Goal: Find specific page/section: Find specific page/section

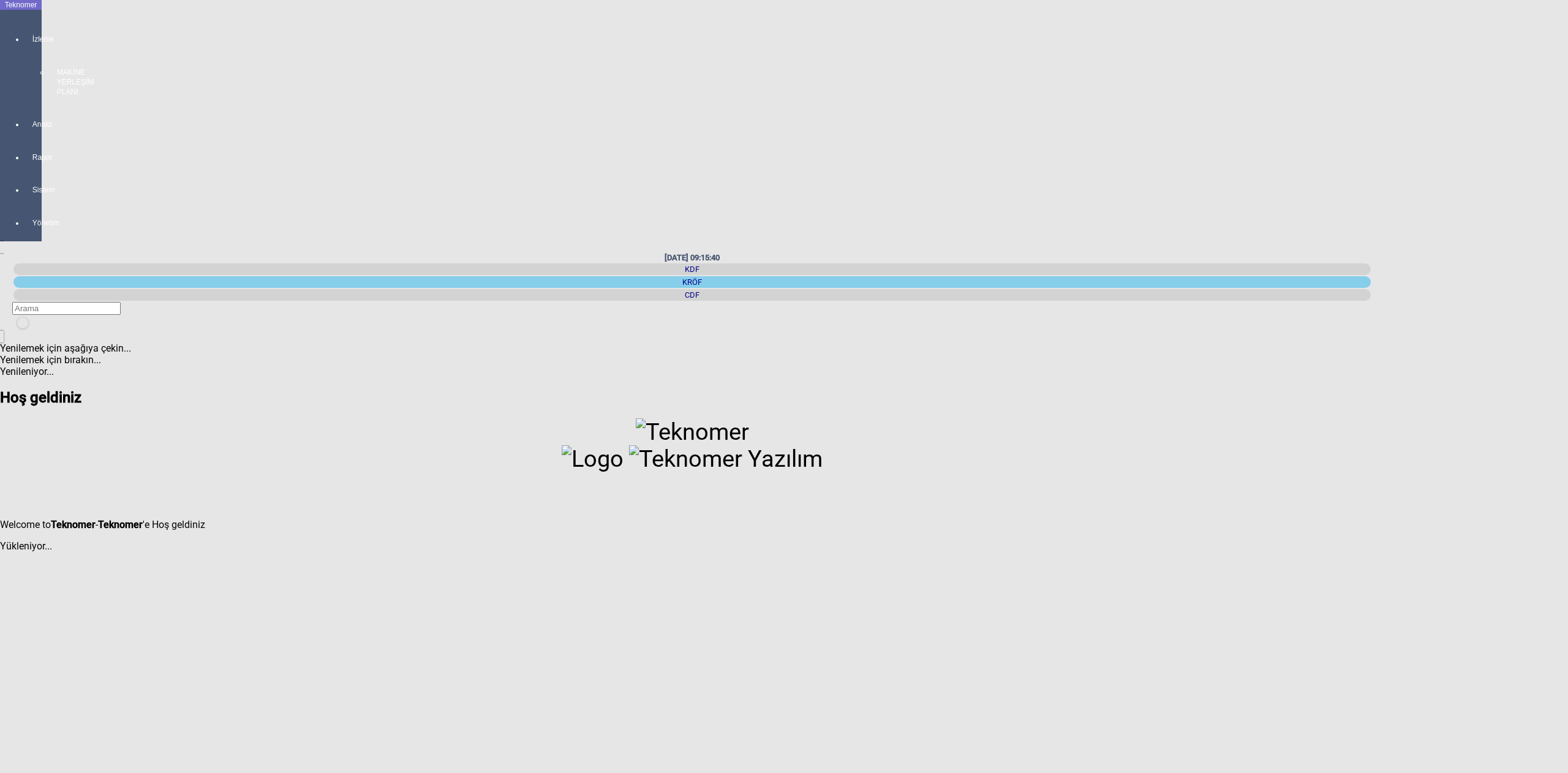
click at [29, 102] on div at bounding box center [32, 102] width 17 height 0
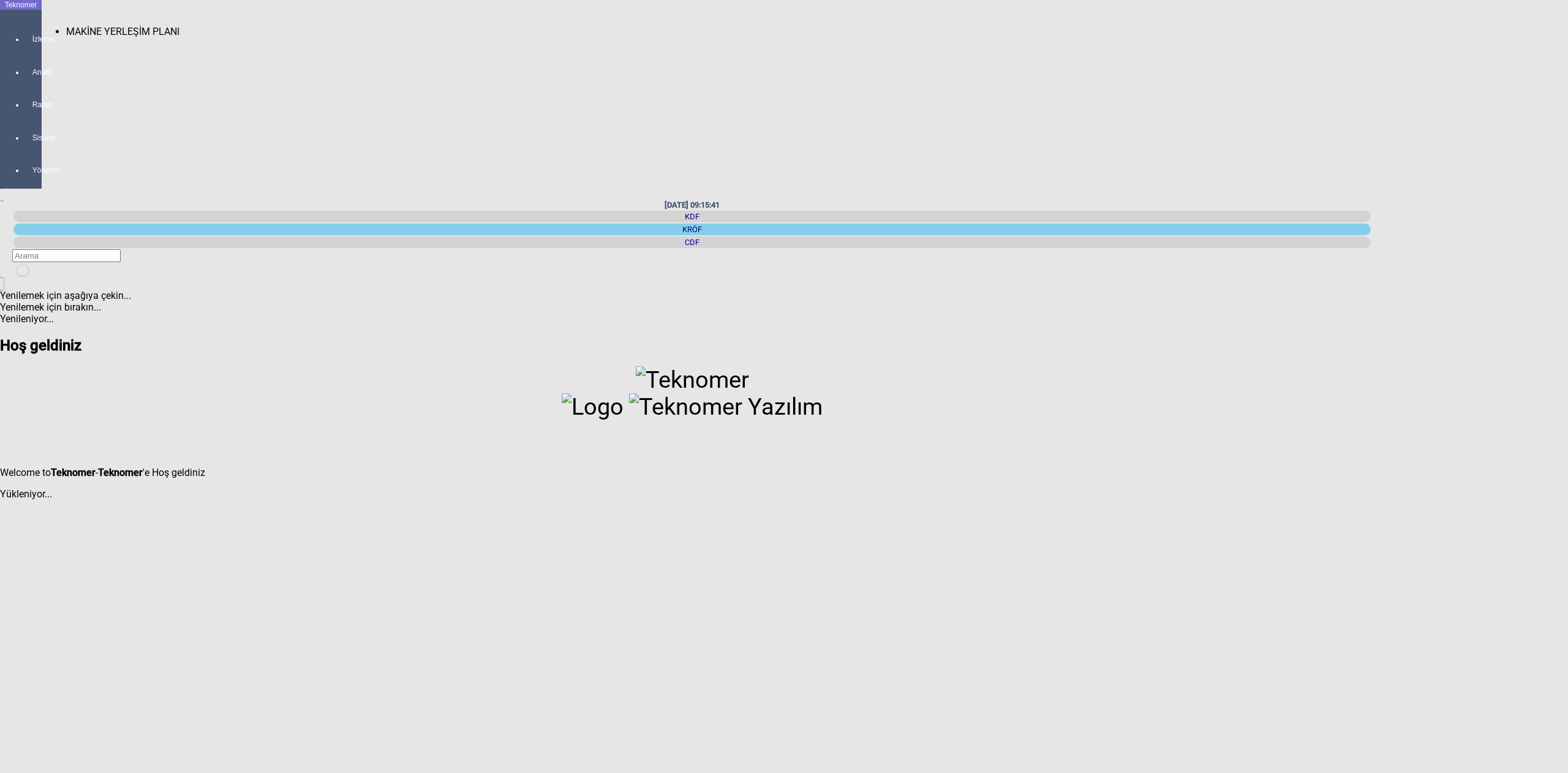
click at [88, 31] on div "MAKİNE YERLEŞİM PLANI" at bounding box center [838, 31] width 1544 height 12
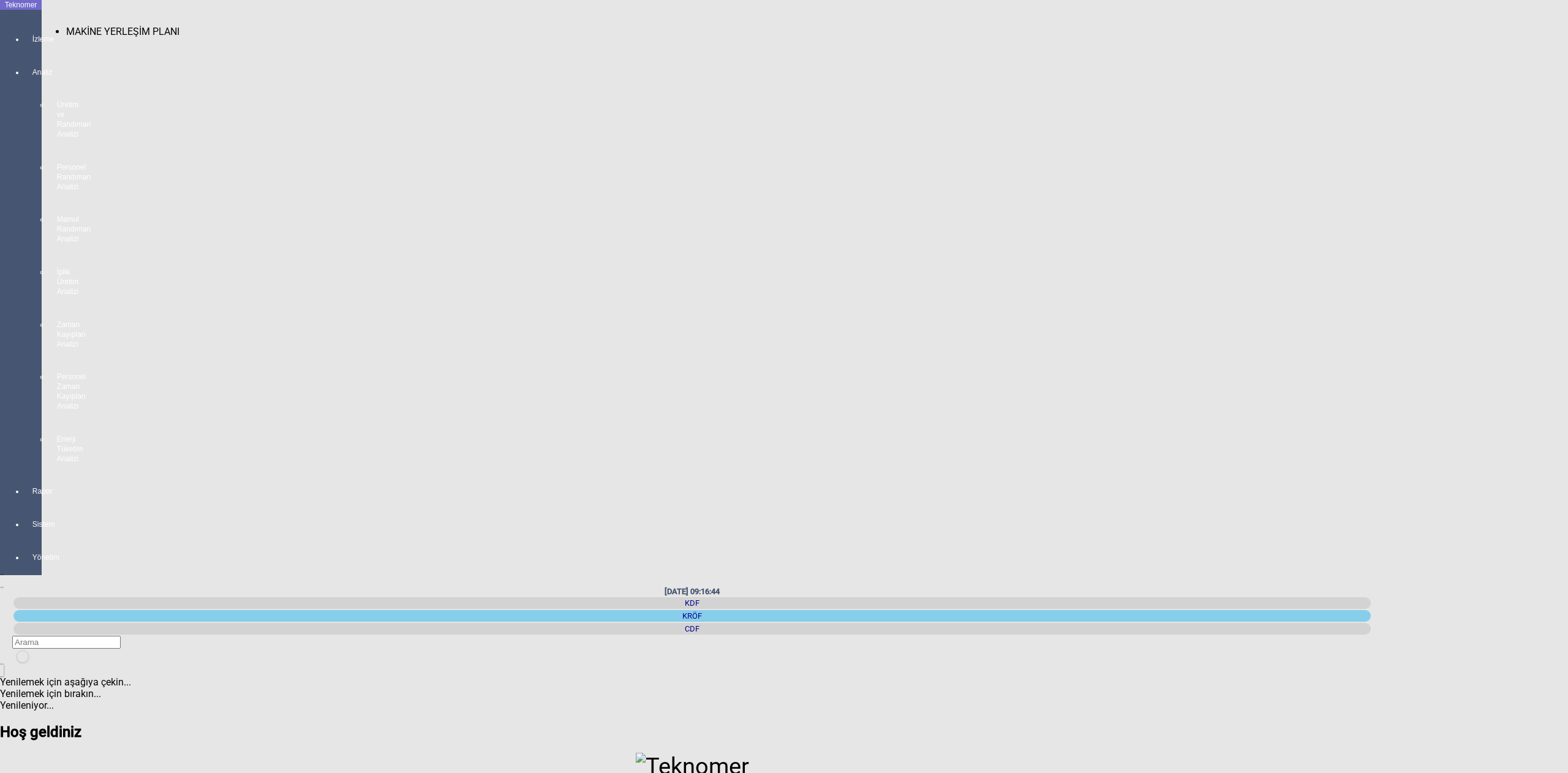
click at [76, 26] on div "MAKİNE YERLEŞİM PLANI" at bounding box center [838, 31] width 1544 height 12
